Goal: Register for event/course

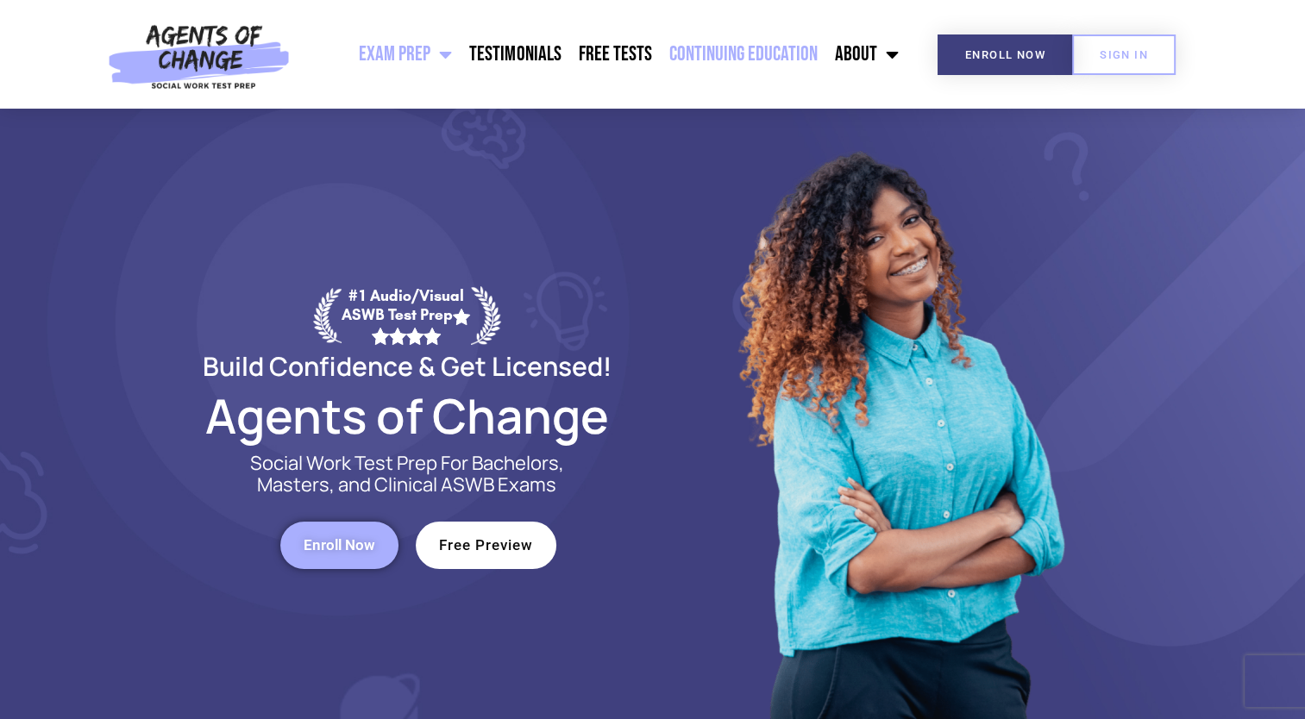
click at [768, 60] on link "Continuing Education" at bounding box center [743, 54] width 166 height 43
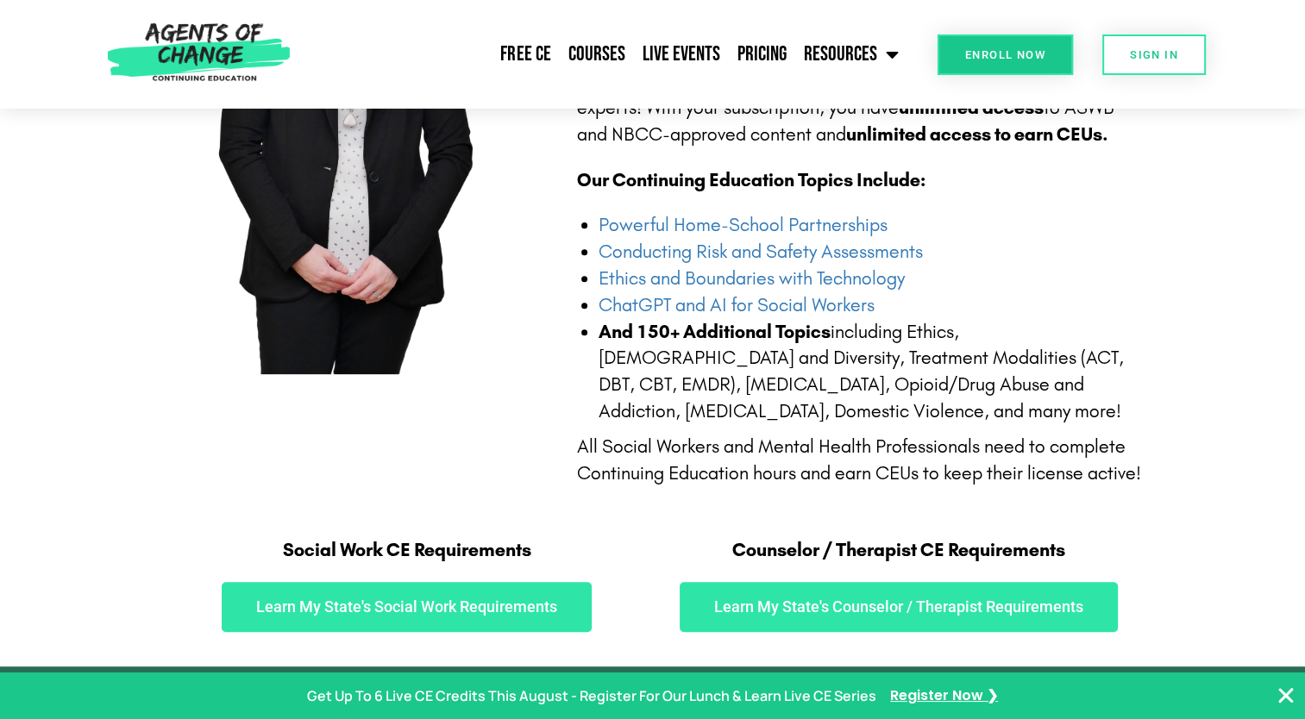
scroll to position [604, 0]
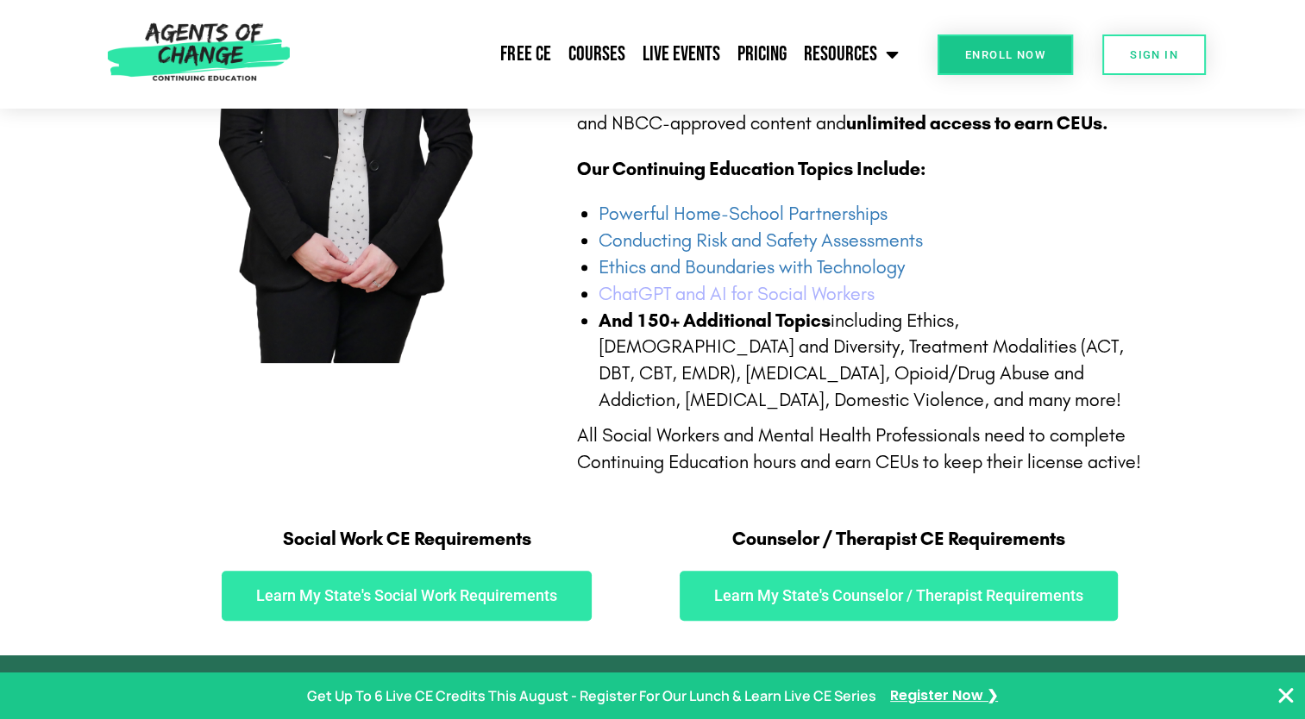
click at [773, 294] on link "ChatGPT and AI for Social Workers" at bounding box center [737, 294] width 276 height 22
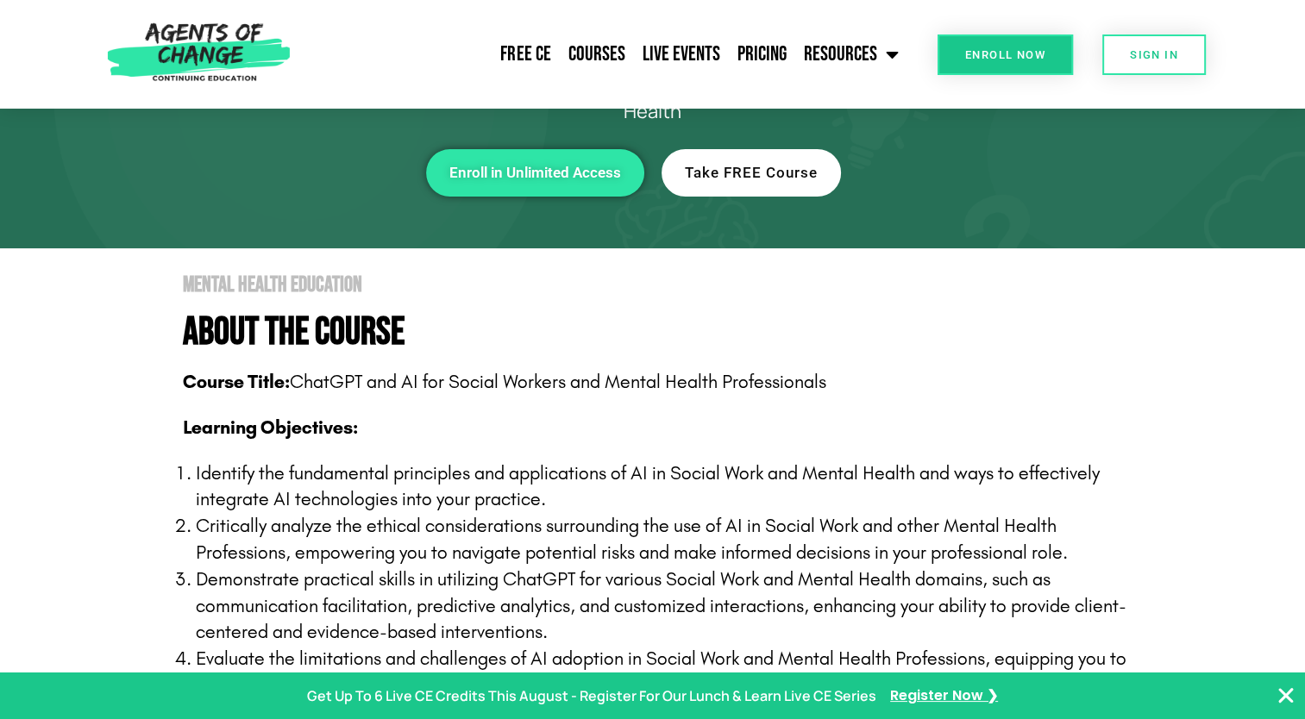
scroll to position [172, 0]
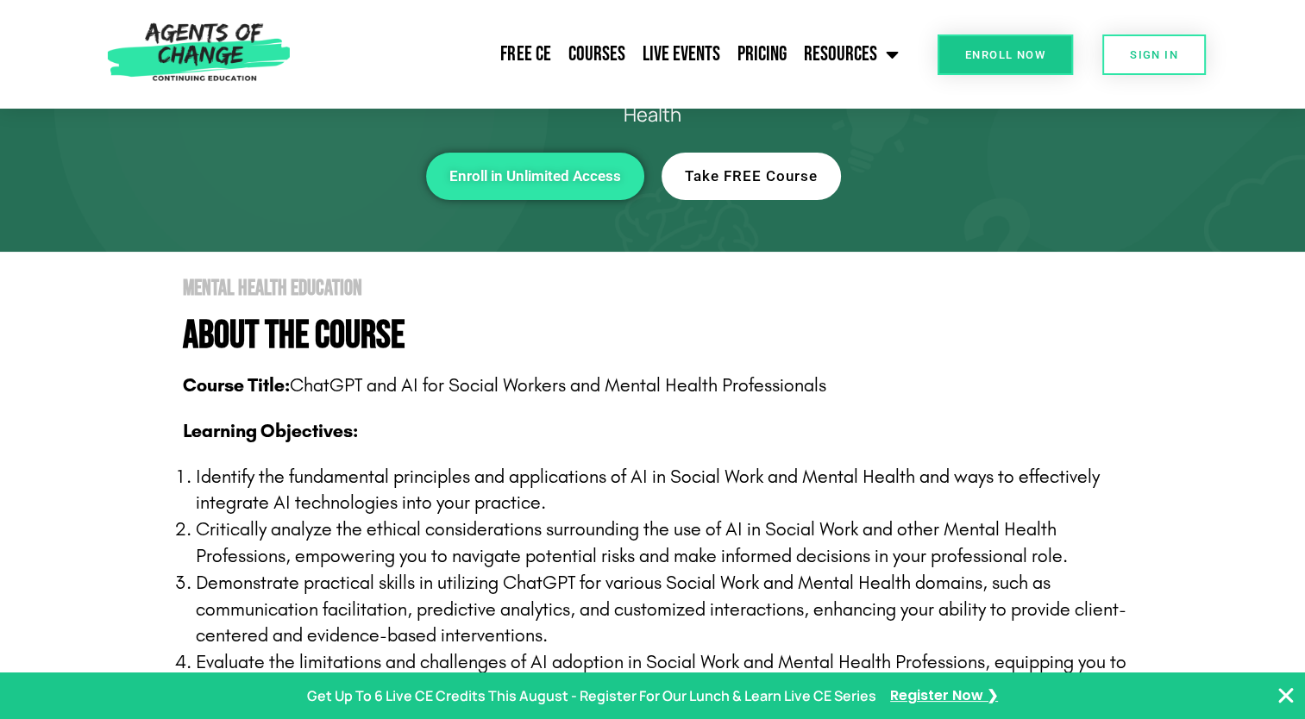
click at [761, 181] on span "Take FREE Course" at bounding box center [751, 176] width 133 height 15
